Goal: Feedback & Contribution: Submit feedback/report problem

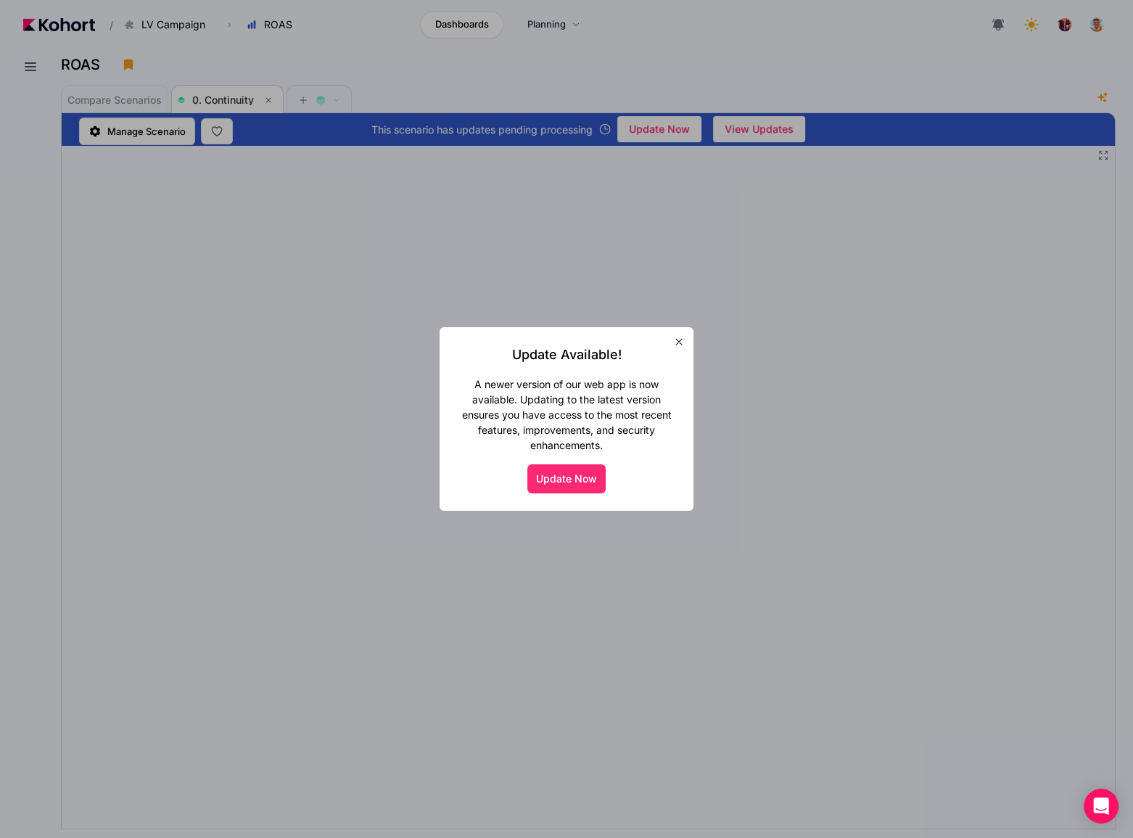
click at [556, 480] on button "Update Now" at bounding box center [566, 478] width 78 height 29
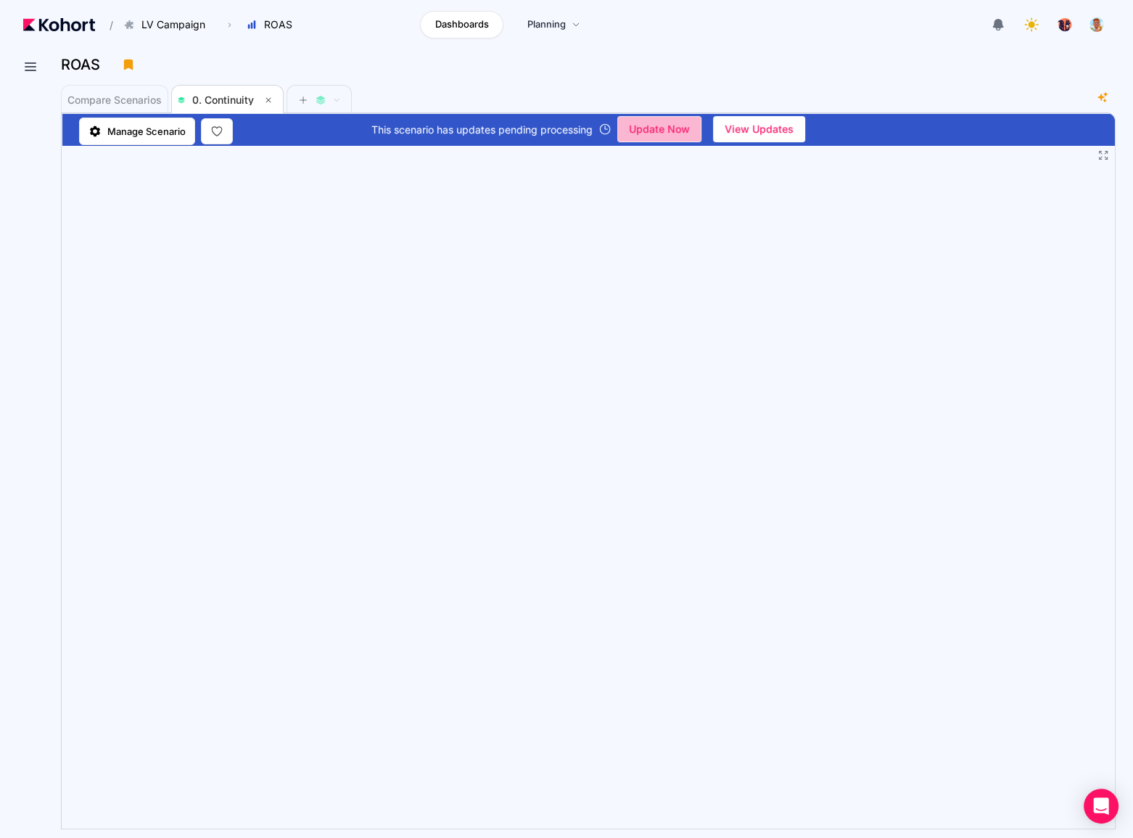
click at [671, 131] on span "Update Now" at bounding box center [659, 129] width 61 height 22
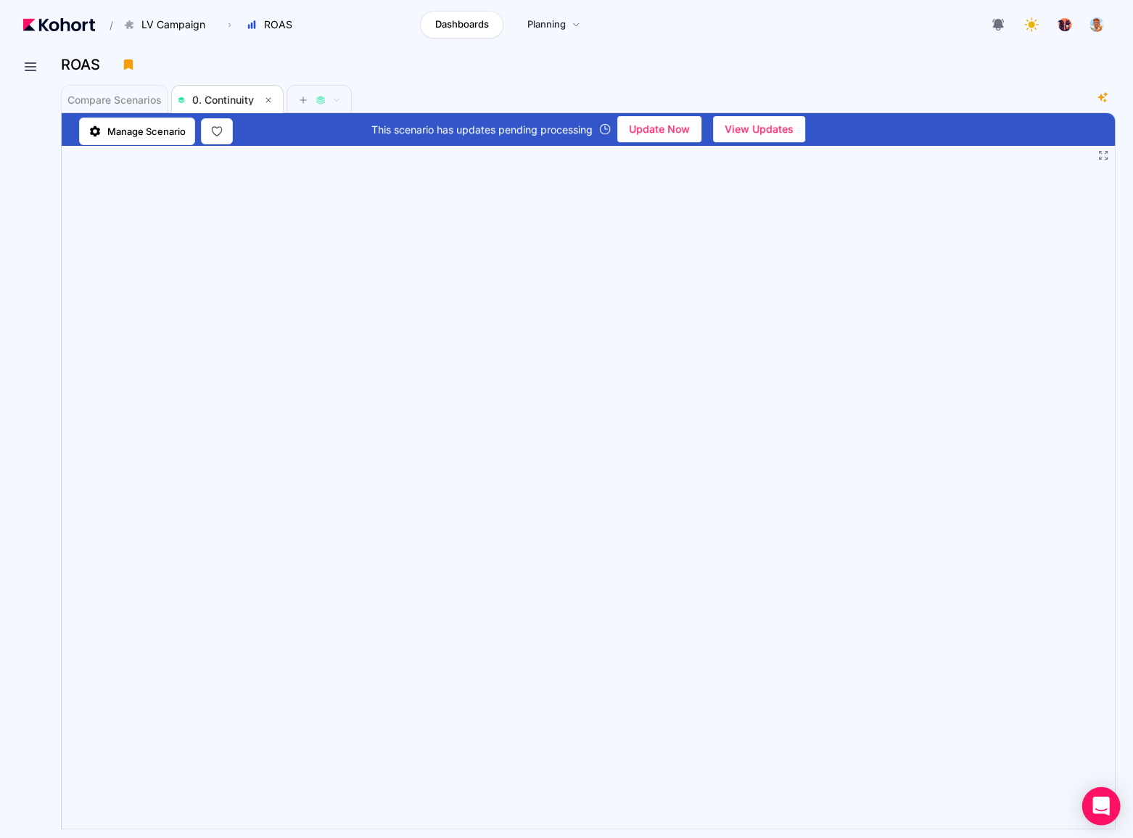
click at [1101, 810] on icon "Open Intercom Messenger" at bounding box center [1101, 805] width 19 height 19
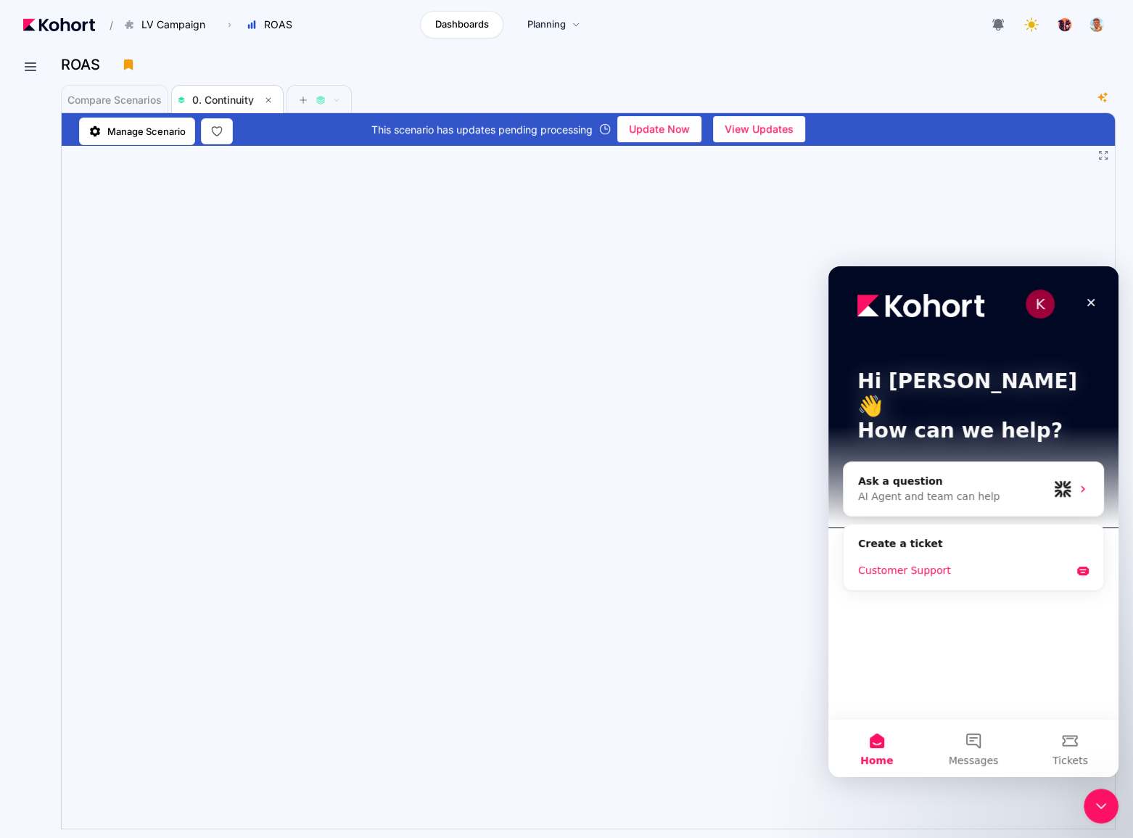
click at [942, 563] on div "Customer Support" at bounding box center [964, 570] width 213 height 15
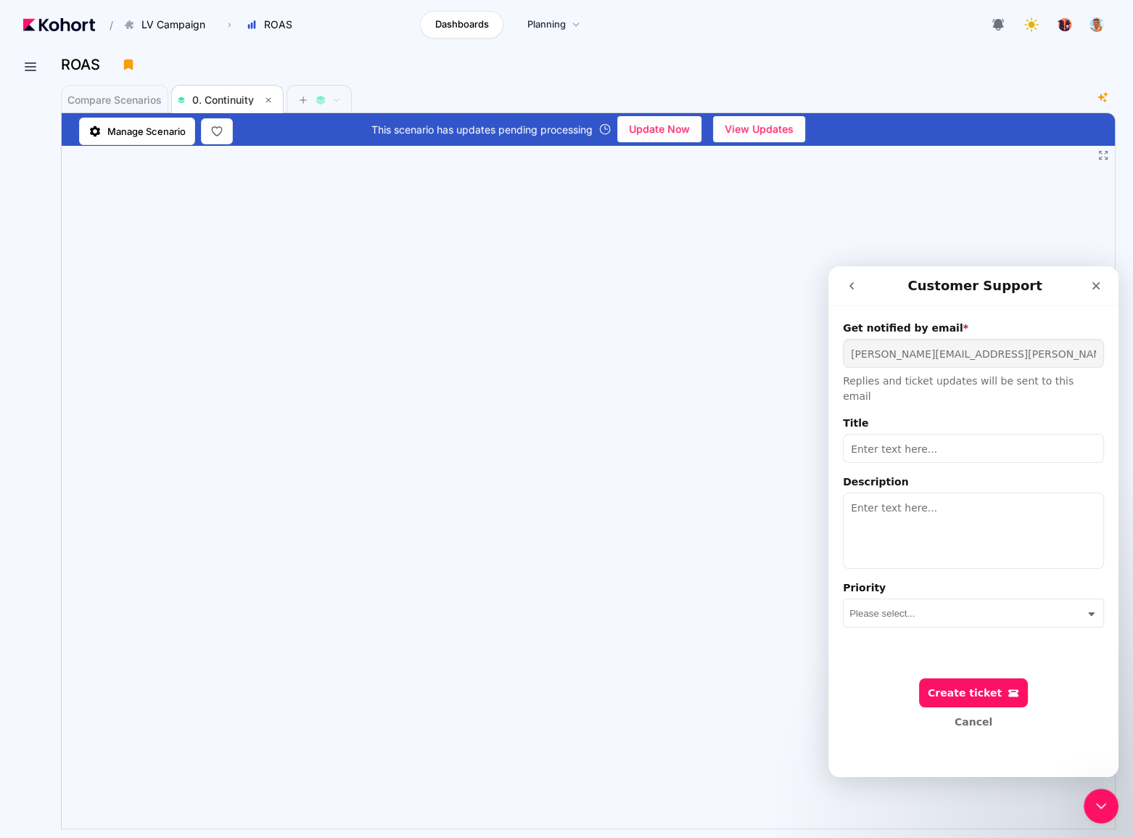
click at [907, 434] on input "Title" at bounding box center [973, 448] width 261 height 29
click at [893, 438] on input "Refresh data" at bounding box center [973, 448] width 261 height 29
type input "Refresh dashboard data"
click at [903, 493] on textarea "Description" at bounding box center [973, 531] width 261 height 76
type textarea "Please can the dashboard be refreshed? Only data up to 28th September currently."
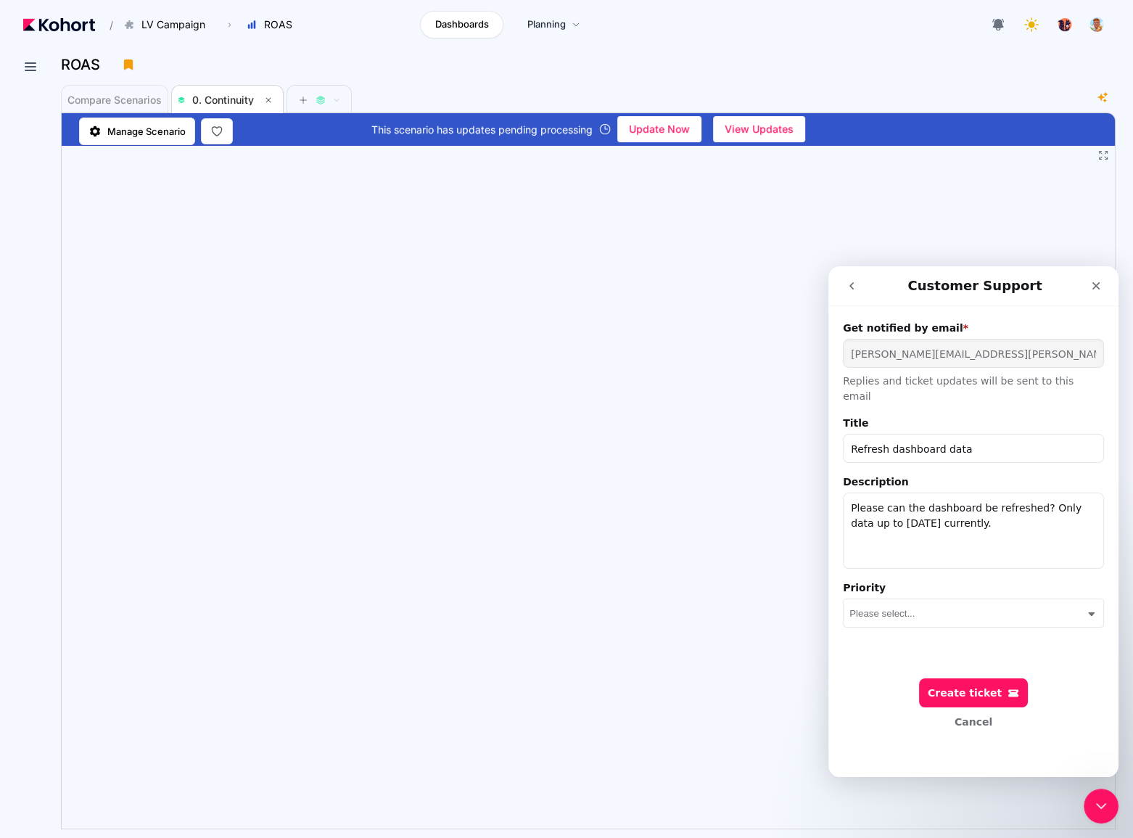
click at [905, 605] on select "Please select... Low Medium High Urgent" at bounding box center [973, 613] width 248 height 28
select select "9c9846e5-b34f-420f-bade-302c2f265809"
click at [849, 599] on select "Please select... Low Medium High Urgent" at bounding box center [973, 613] width 248 height 28
click at [968, 690] on div "Create ticket" at bounding box center [973, 693] width 91 height 12
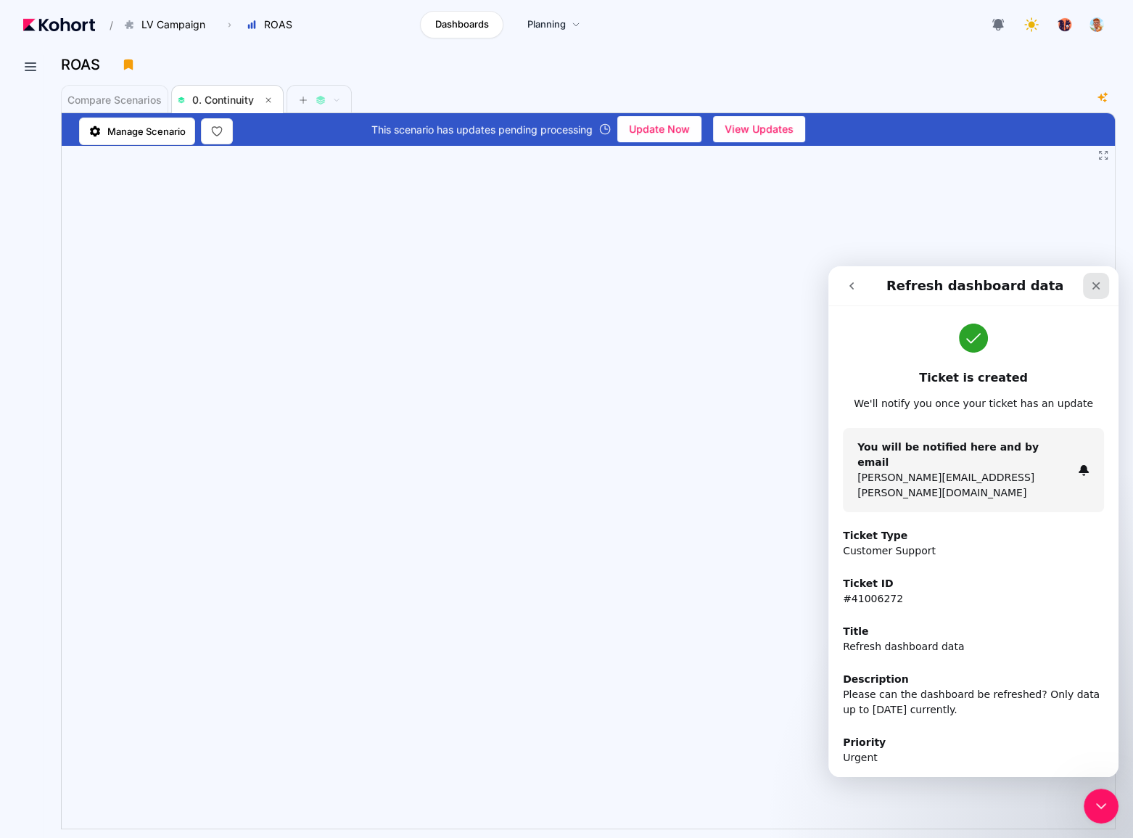
click at [1092, 281] on icon "Close" at bounding box center [1096, 286] width 12 height 12
